Goal: Task Accomplishment & Management: Use online tool/utility

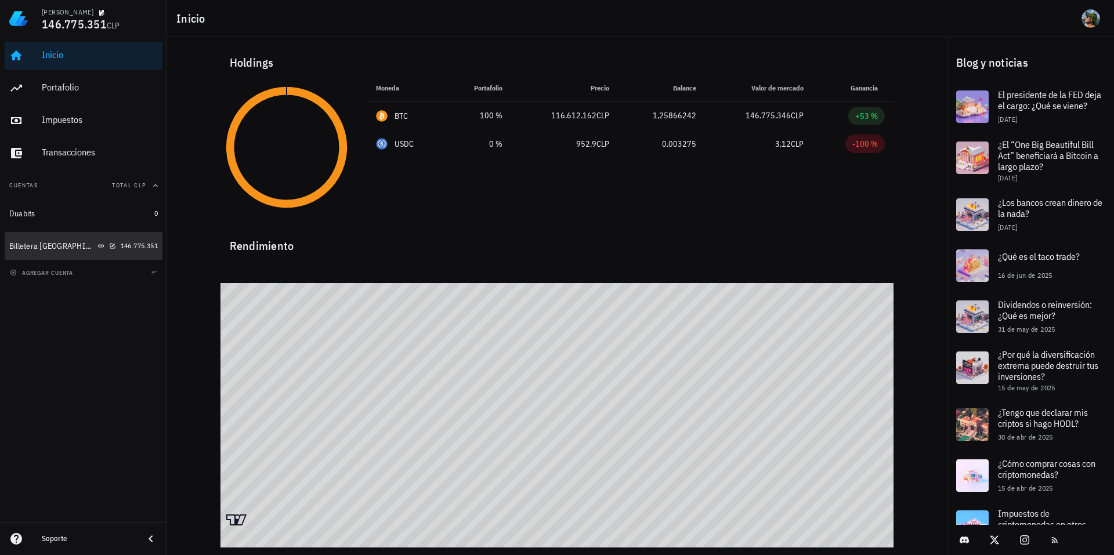
click at [58, 241] on div "Billetera [GEOGRAPHIC_DATA]" at bounding box center [62, 246] width 107 height 11
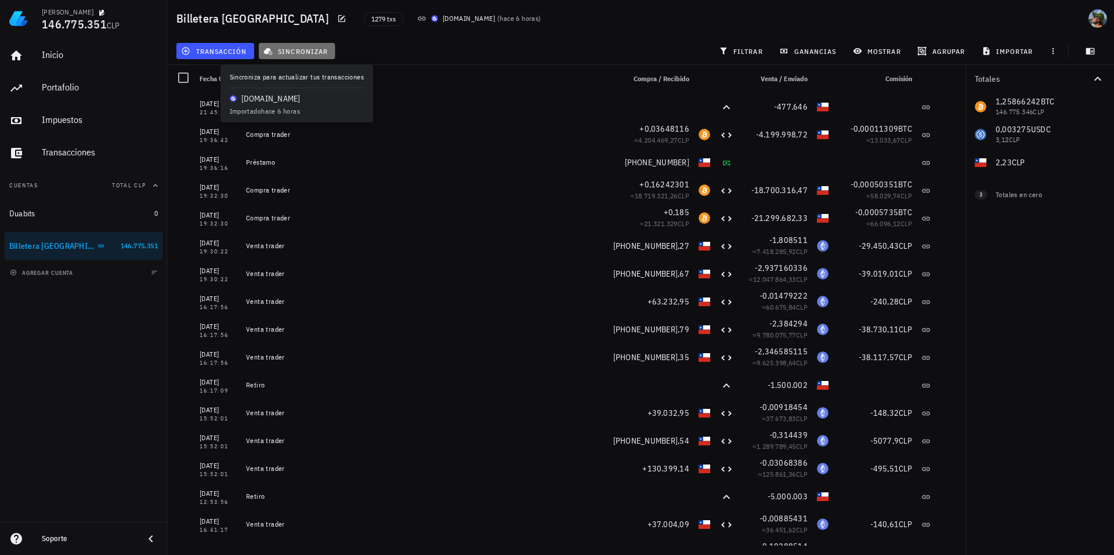
click at [285, 46] on span "sincronizar" at bounding box center [297, 50] width 62 height 9
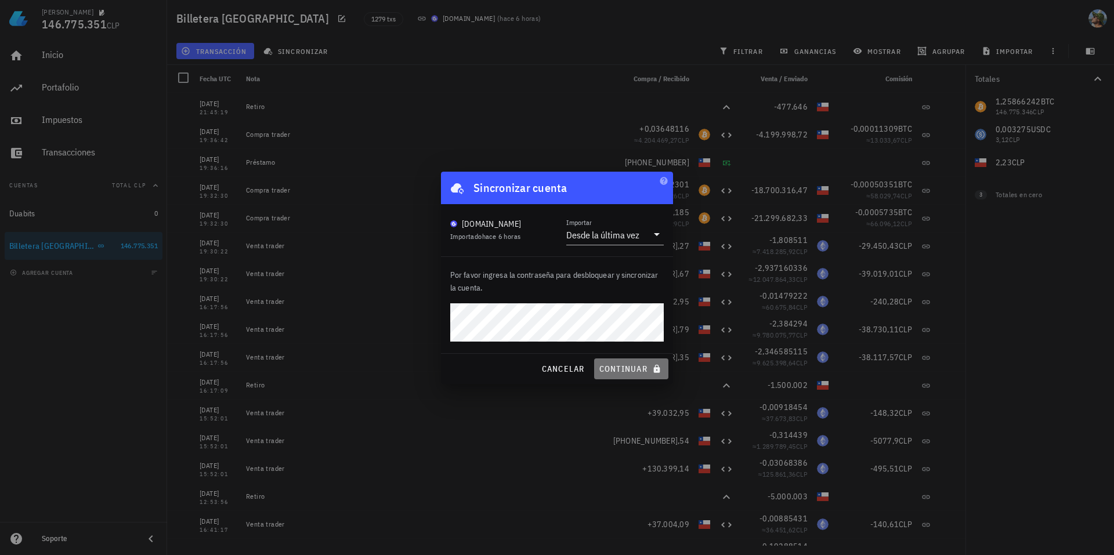
click at [630, 362] on button "continuar" at bounding box center [631, 369] width 74 height 21
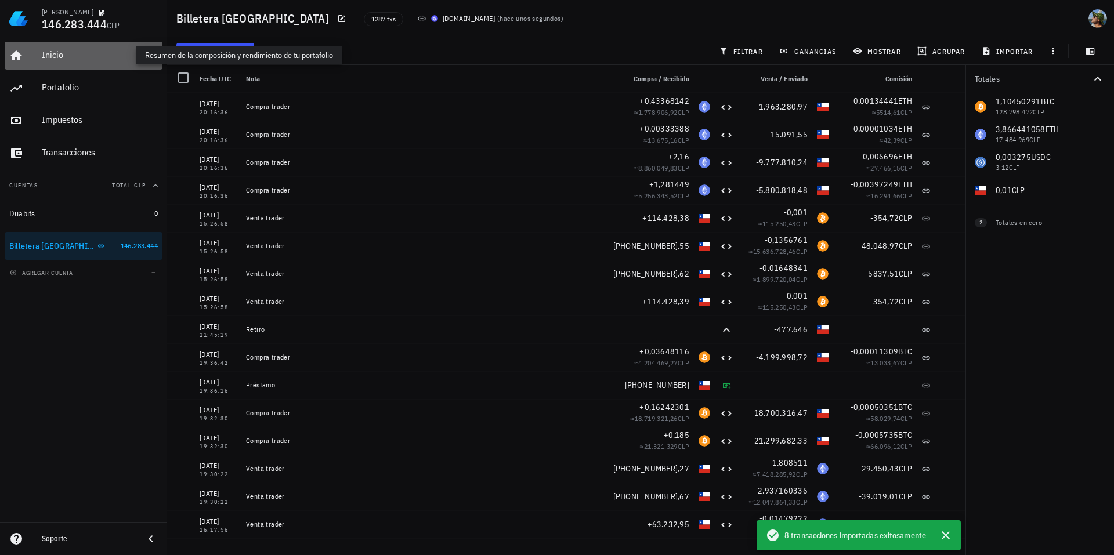
click at [48, 56] on div "Inicio" at bounding box center [100, 54] width 116 height 11
